Goal: Navigation & Orientation: Find specific page/section

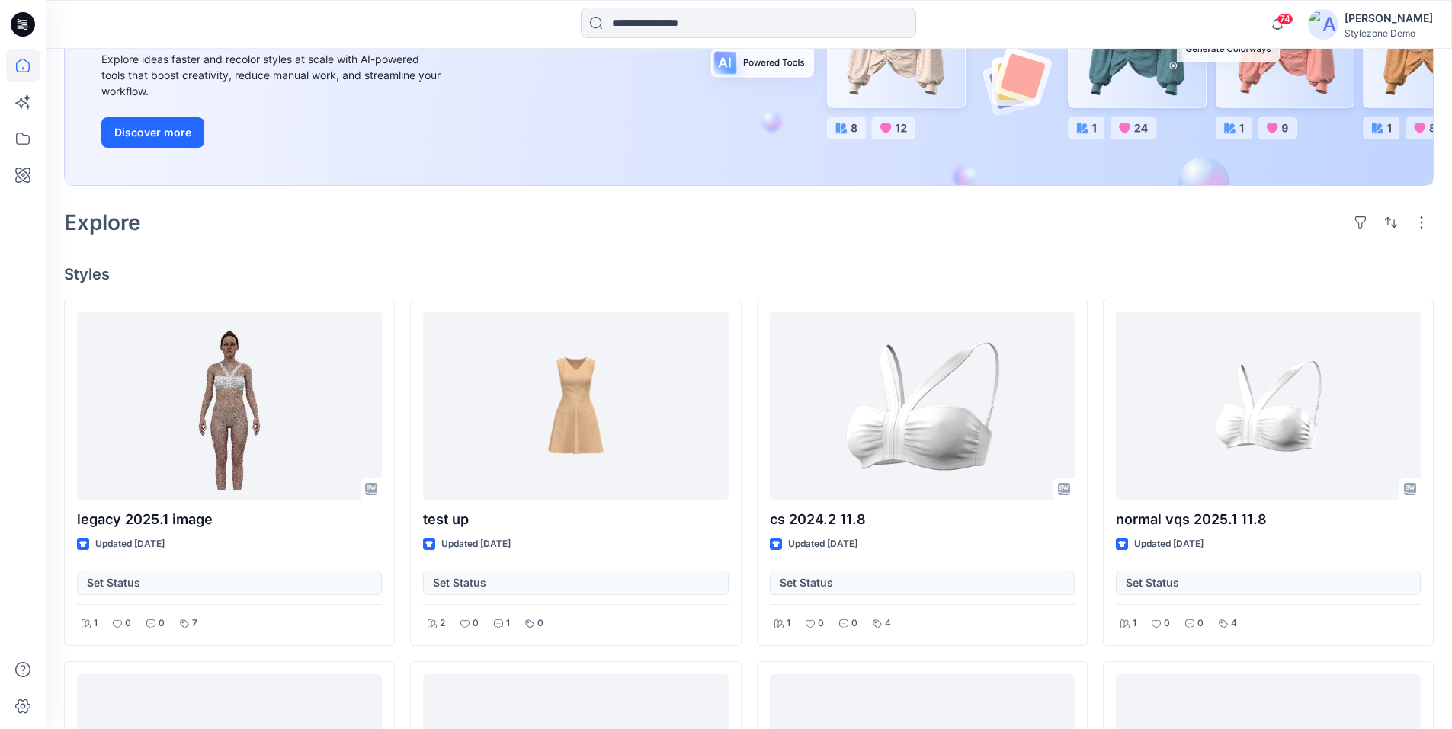
scroll to position [229, 0]
click at [22, 65] on icon at bounding box center [23, 66] width 34 height 34
click at [27, 135] on icon at bounding box center [23, 139] width 34 height 34
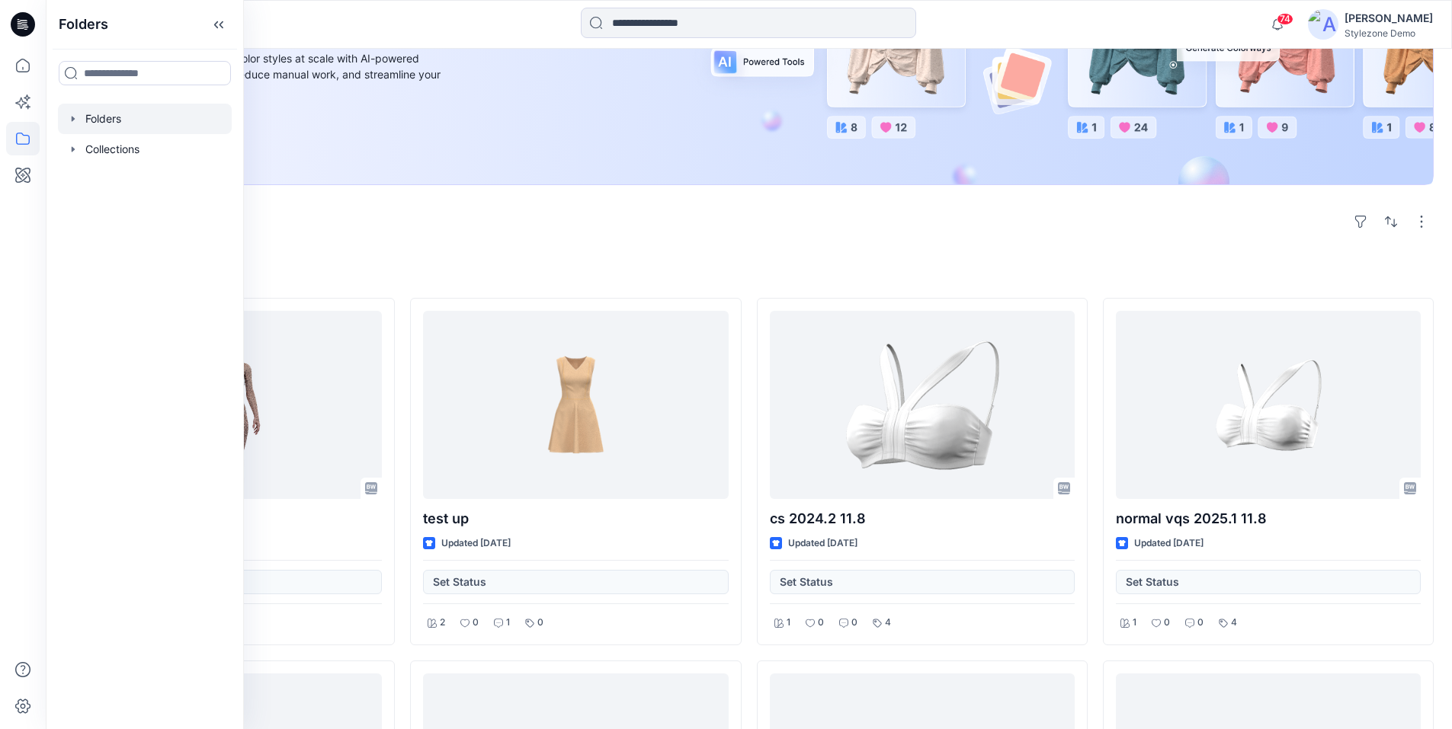
click at [78, 121] on icon "button" at bounding box center [73, 119] width 12 height 12
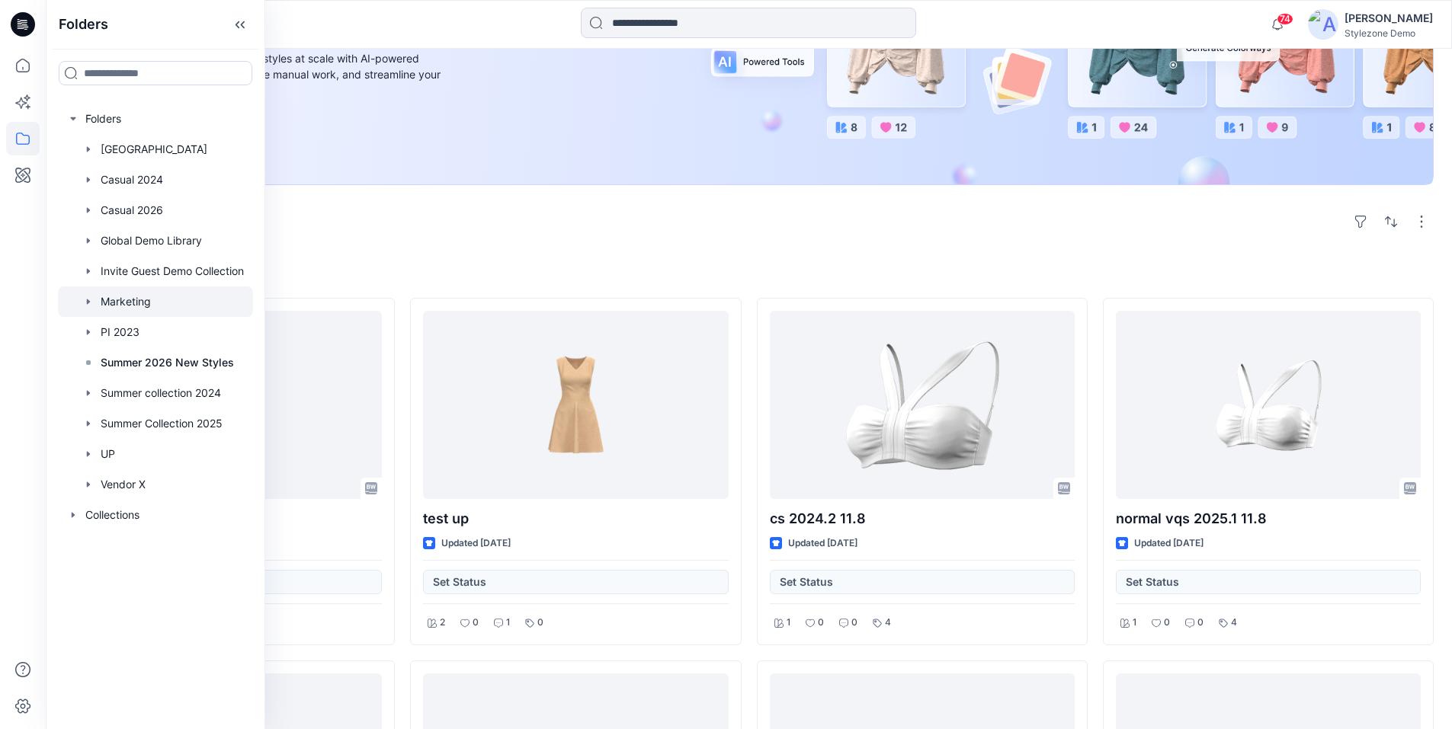
click at [125, 307] on div at bounding box center [155, 302] width 195 height 30
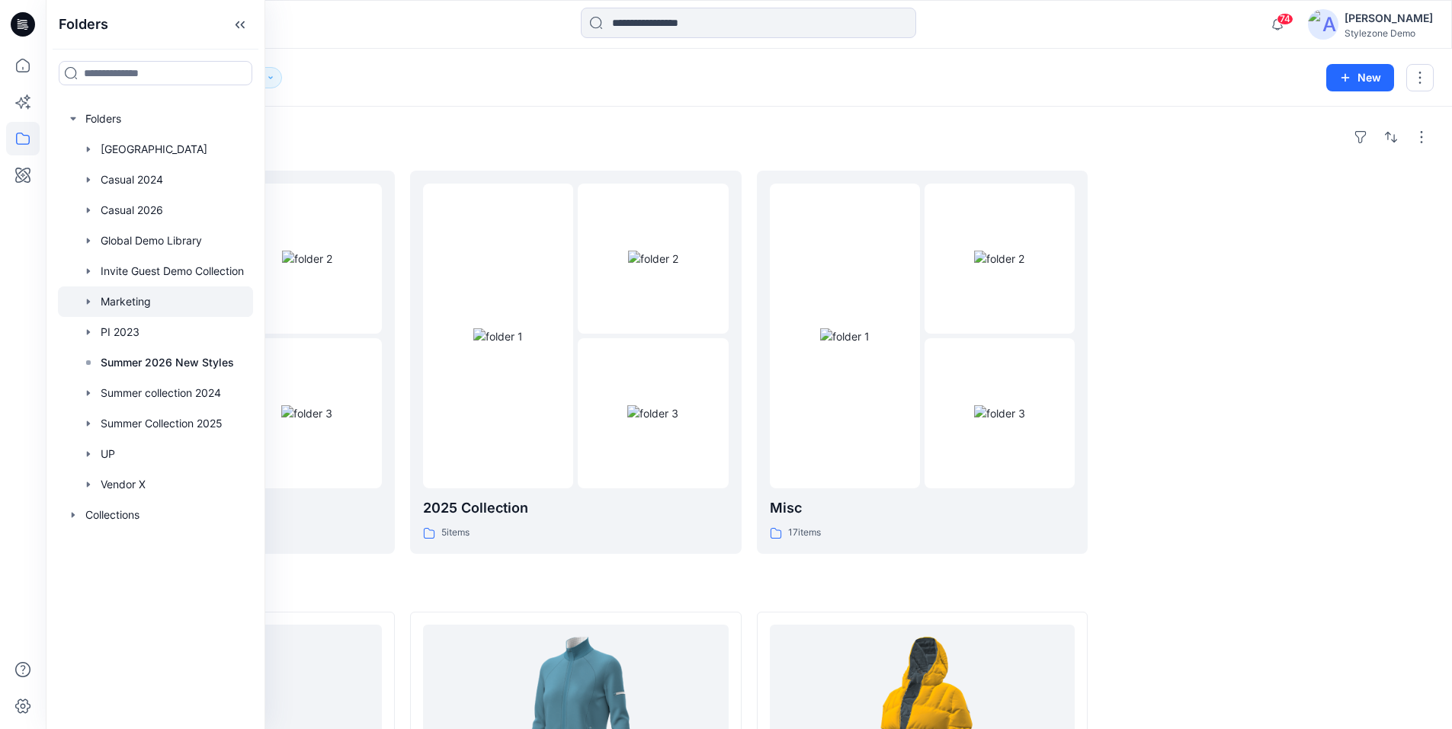
click at [1427, 450] on div at bounding box center [1268, 362] width 331 height 383
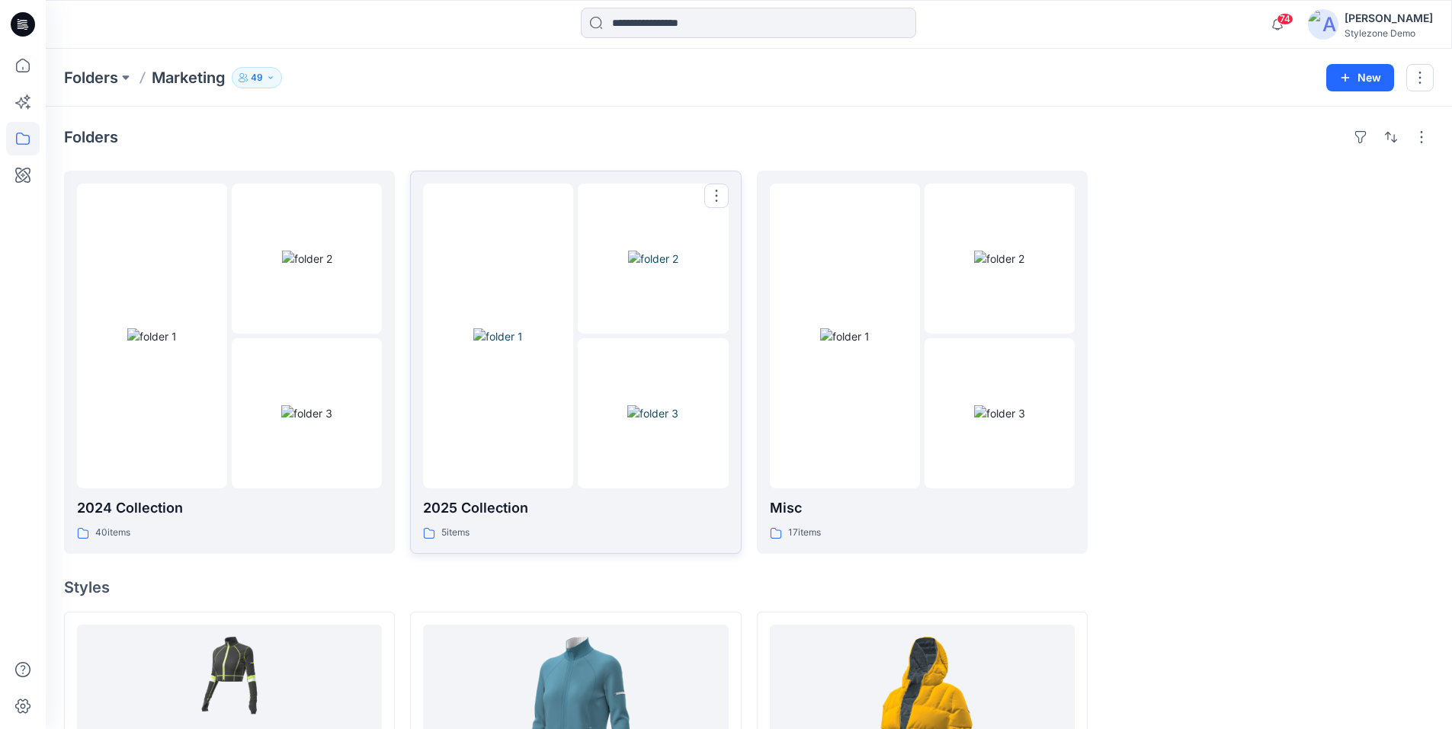
click at [627, 412] on img at bounding box center [652, 414] width 51 height 16
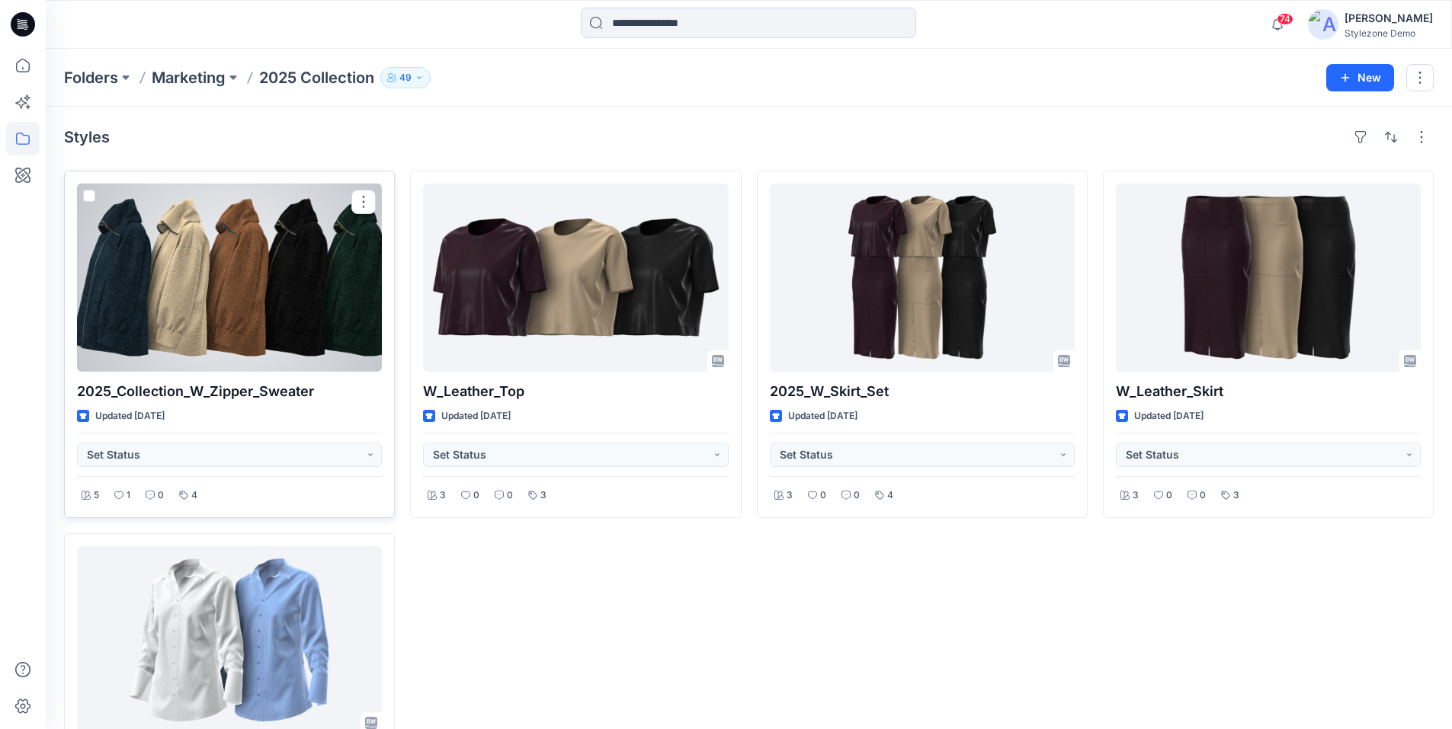
click at [87, 199] on span at bounding box center [89, 196] width 12 height 12
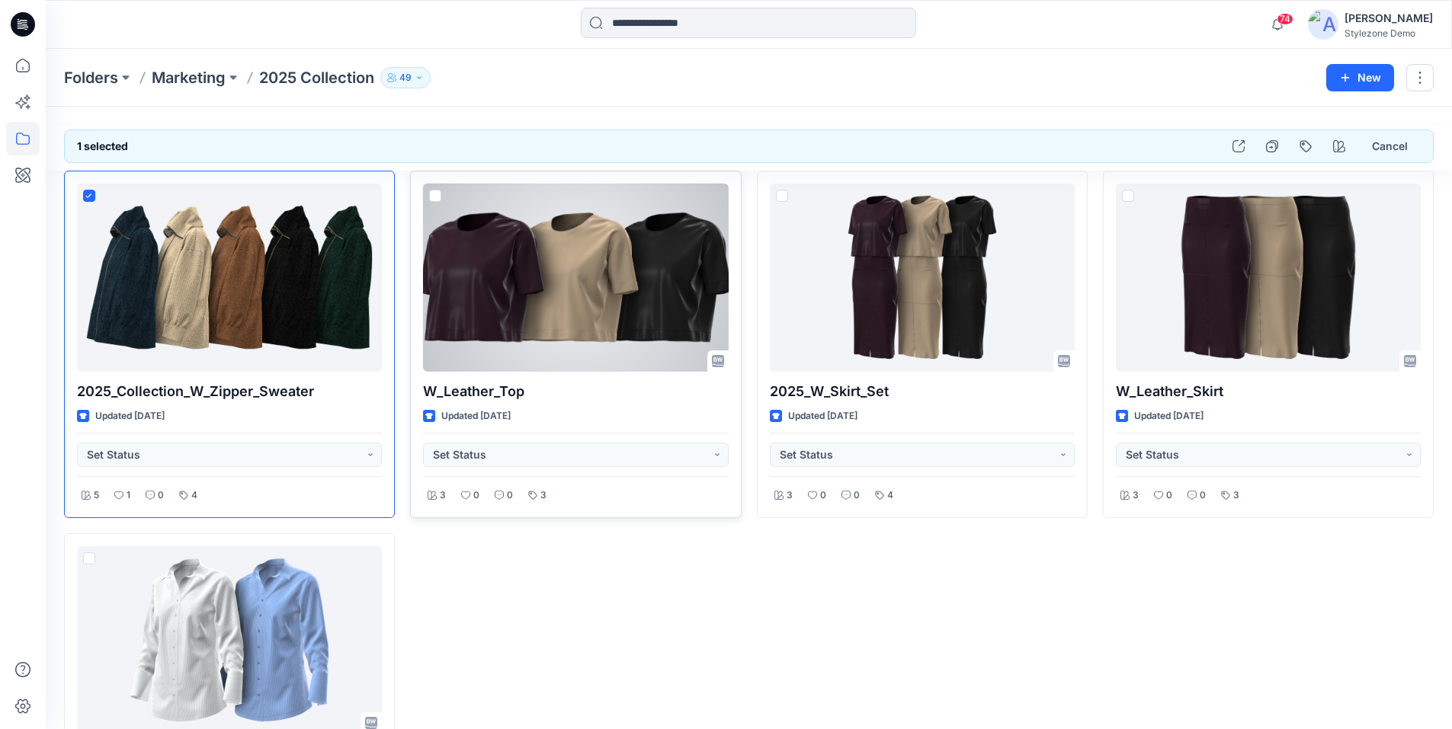
drag, startPoint x: 438, startPoint y: 195, endPoint x: 483, endPoint y: 196, distance: 45.7
click at [438, 195] on span at bounding box center [435, 196] width 12 height 12
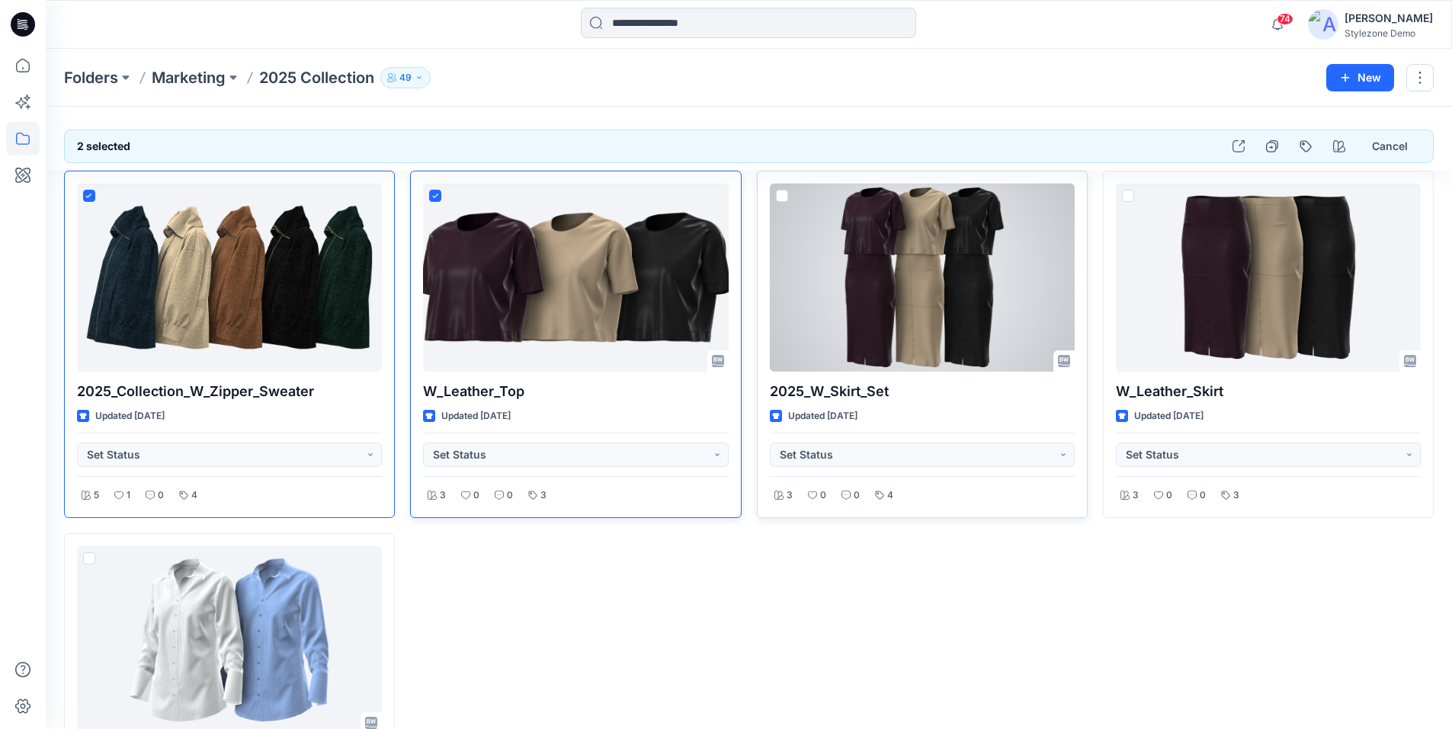
click at [781, 197] on span at bounding box center [782, 196] width 12 height 12
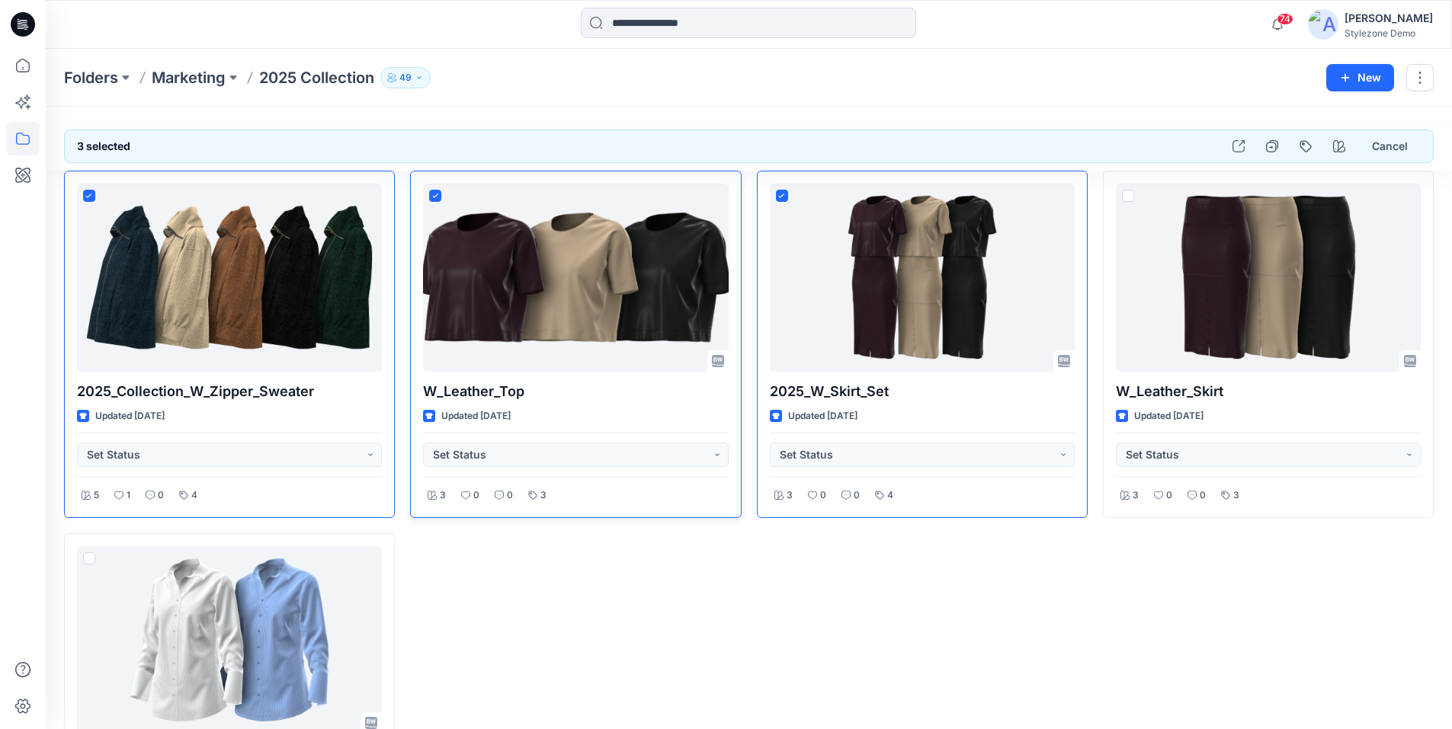
click at [937, 85] on div "Folders Marketing 2025 Collection 49" at bounding box center [689, 77] width 1251 height 21
click at [70, 79] on p "Folders" at bounding box center [91, 77] width 54 height 21
